Goal: Task Accomplishment & Management: Manage account settings

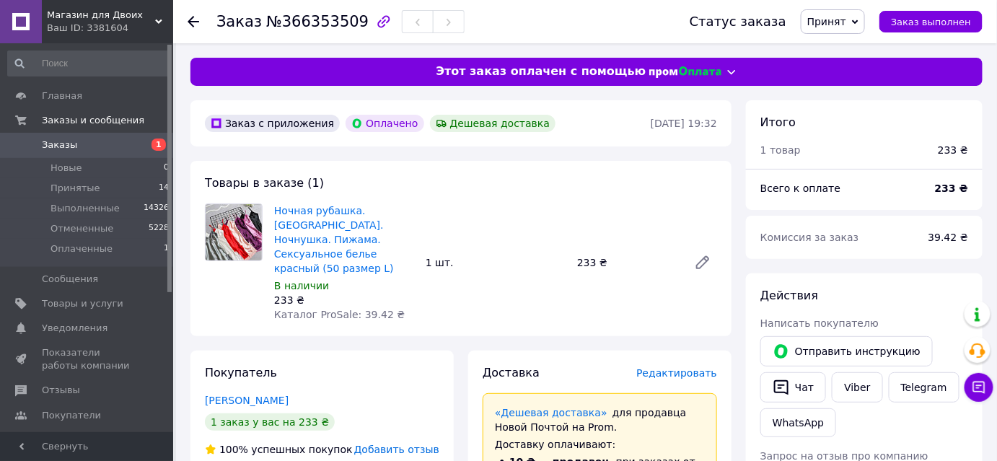
click at [197, 22] on icon at bounding box center [194, 22] width 12 height 12
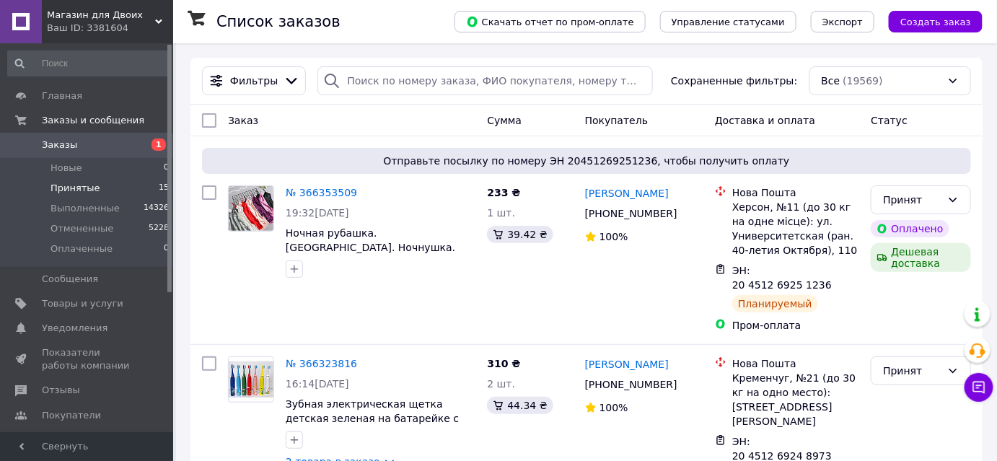
click at [69, 190] on span "Принятые" at bounding box center [75, 188] width 50 height 13
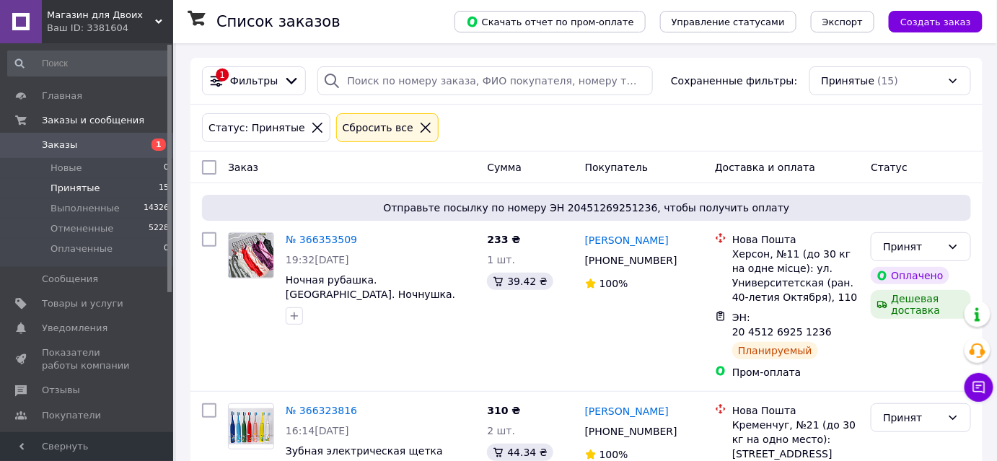
click at [419, 125] on icon at bounding box center [425, 127] width 13 height 13
